Goal: Transaction & Acquisition: Purchase product/service

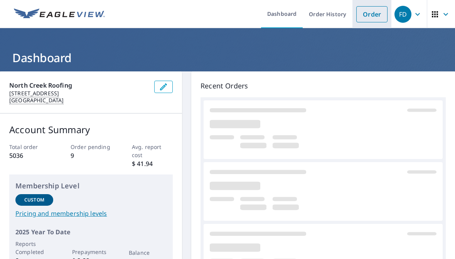
click at [376, 17] on link "Order" at bounding box center [371, 14] width 31 height 16
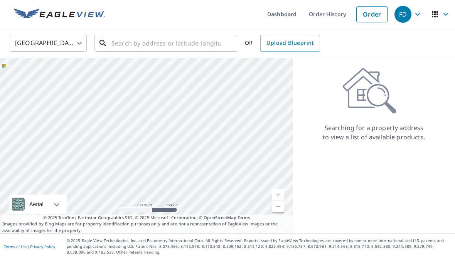
click at [116, 40] on input "text" at bounding box center [166, 43] width 110 height 22
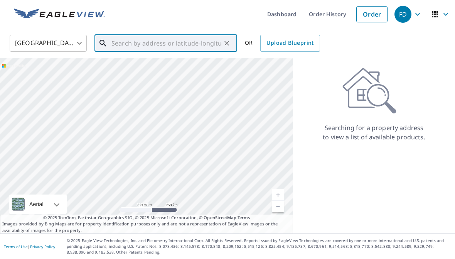
paste input "[STREET_ADDRESS]"
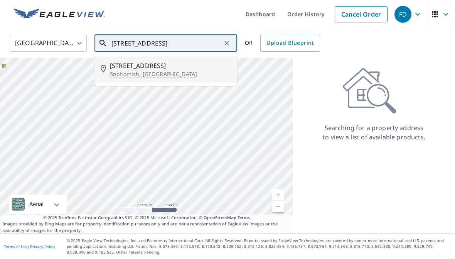
click at [124, 65] on span "[STREET_ADDRESS]" at bounding box center [170, 65] width 121 height 9
type input "[STREET_ADDRESS]"
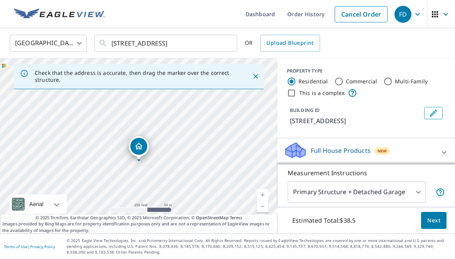
click at [434, 229] on button "Next" at bounding box center [433, 220] width 25 height 17
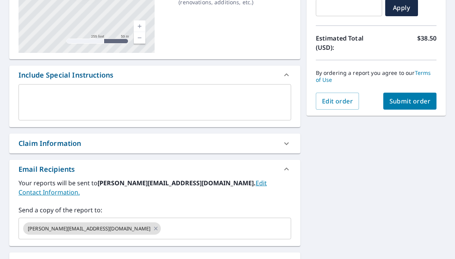
scroll to position [147, 0]
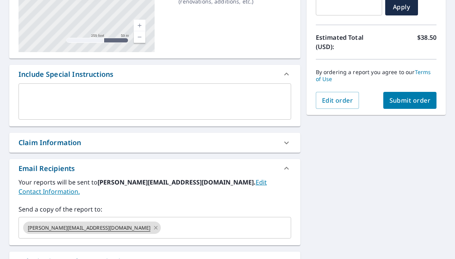
click at [153, 223] on icon at bounding box center [156, 227] width 6 height 8
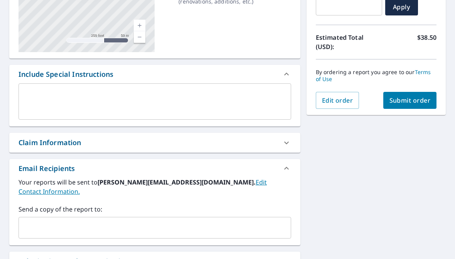
checkbox input "true"
click at [58, 220] on input "text" at bounding box center [149, 227] width 254 height 15
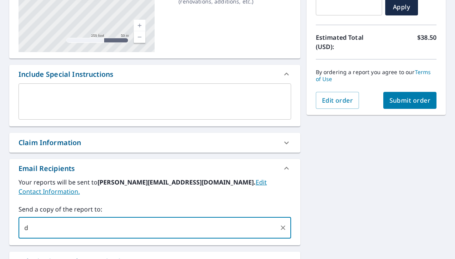
scroll to position [14, 0]
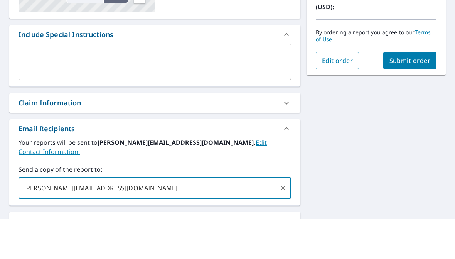
type input "[PERSON_NAME][EMAIL_ADDRESS][DOMAIN_NAME]"
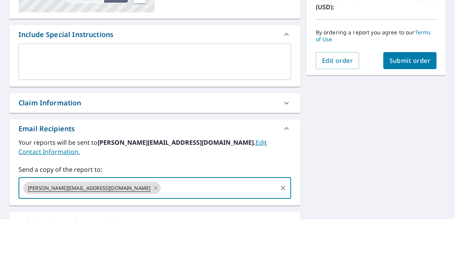
click at [414, 92] on button "Submit order" at bounding box center [410, 100] width 54 height 17
checkbox input "true"
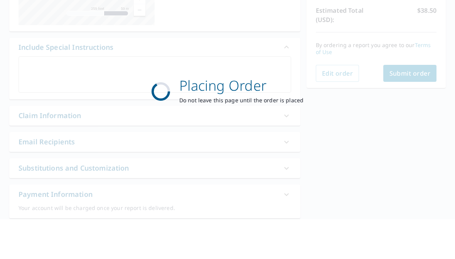
scroll to position [31, 0]
